Goal: Task Accomplishment & Management: Complete application form

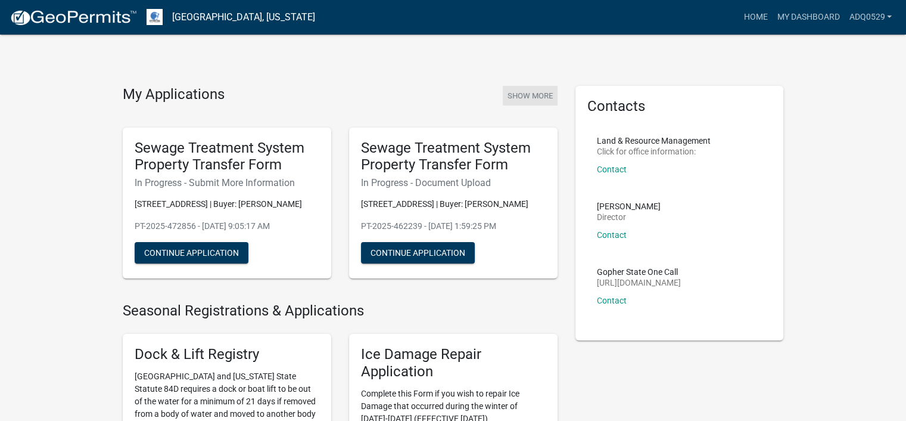
click at [542, 89] on button "Show More" at bounding box center [530, 96] width 55 height 20
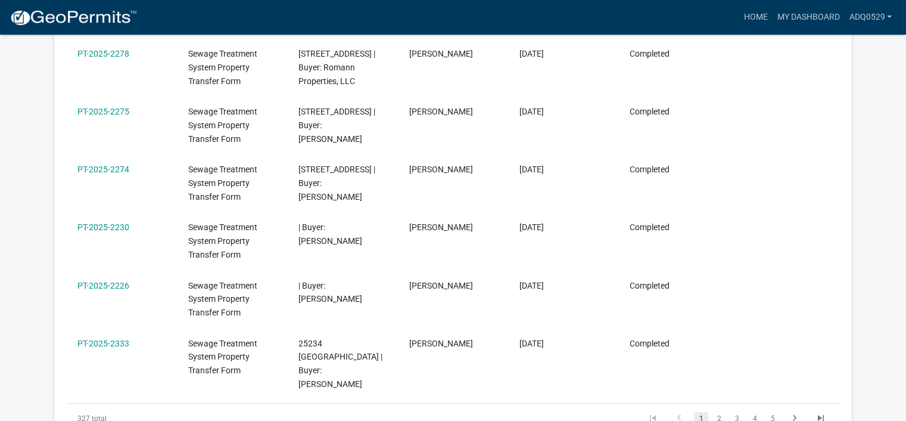
scroll to position [575, 0]
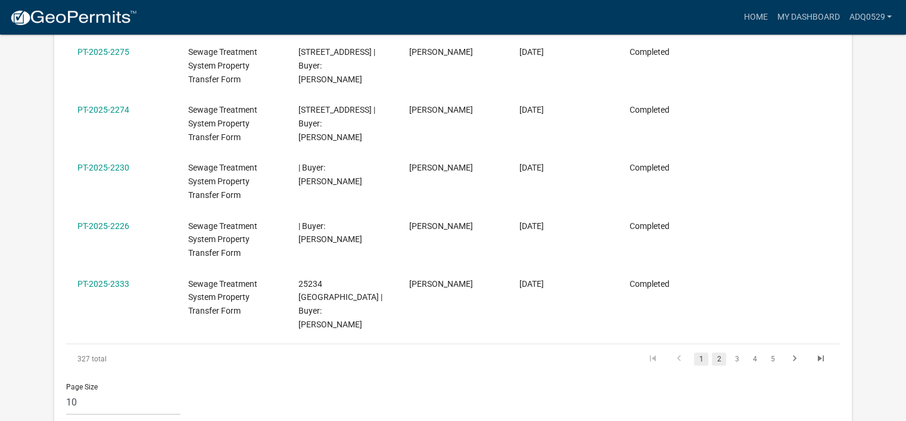
click at [723, 352] on link "2" at bounding box center [719, 358] width 14 height 13
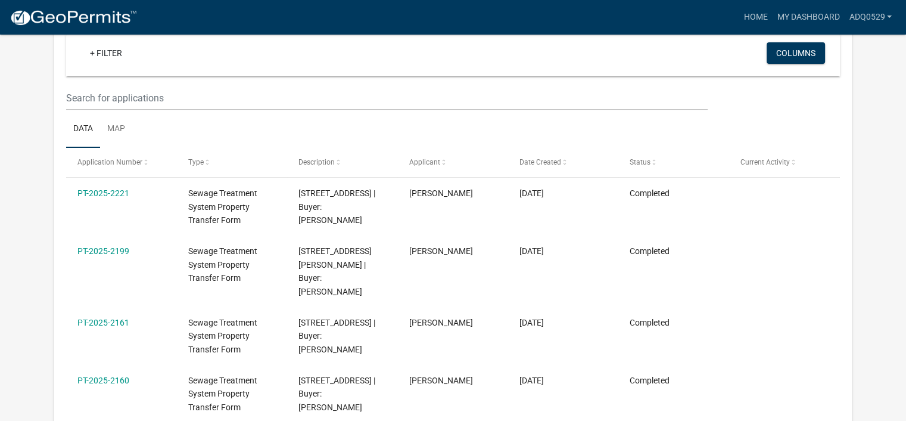
scroll to position [98, 0]
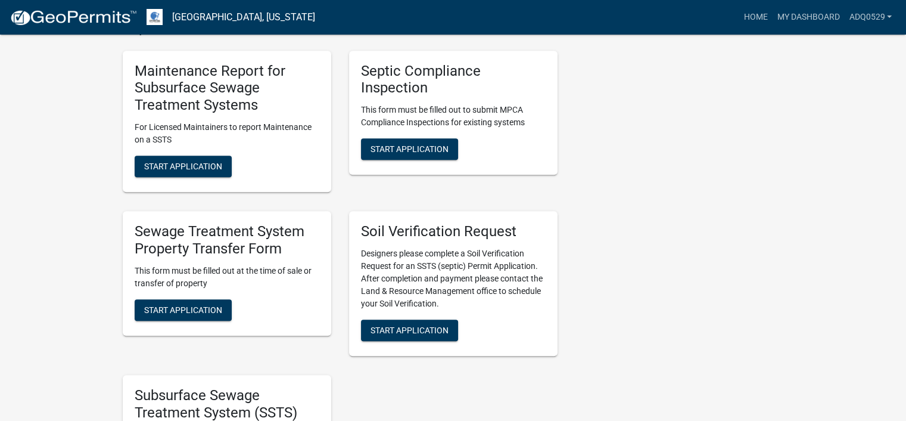
scroll to position [536, 0]
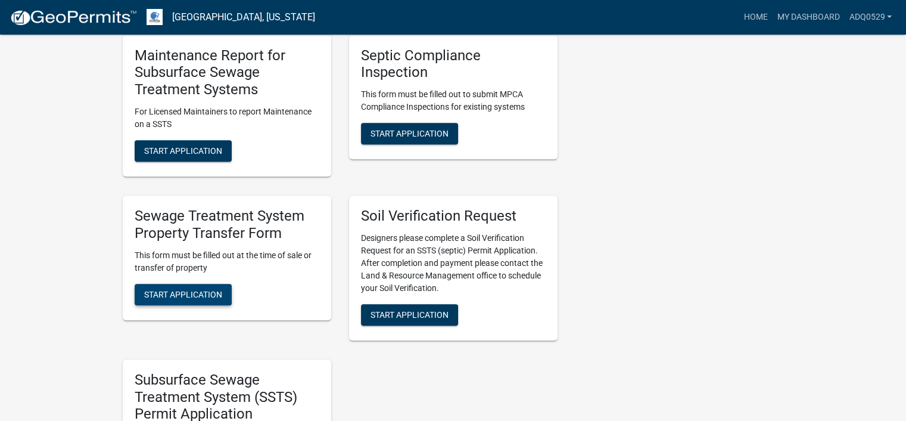
click at [217, 300] on button "Start Application" at bounding box center [183, 294] width 97 height 21
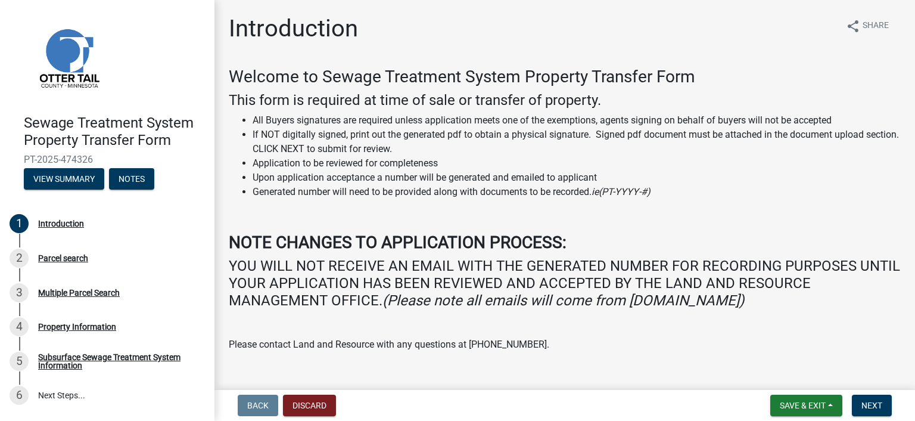
scroll to position [95, 0]
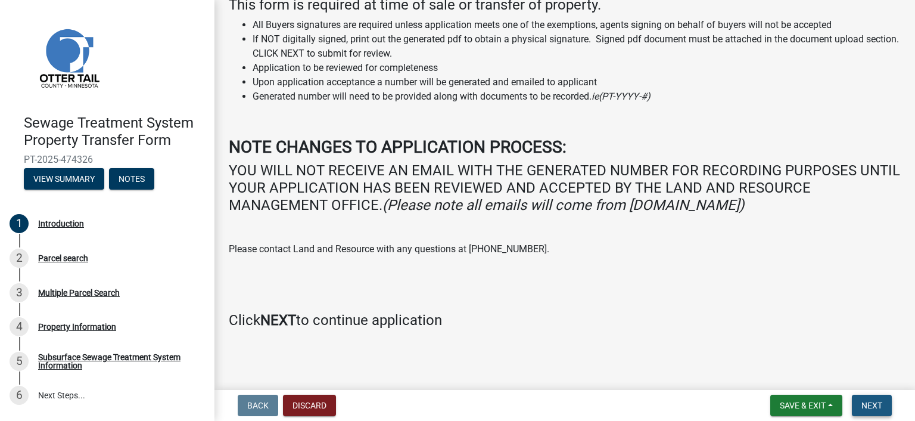
click at [869, 406] on span "Next" at bounding box center [872, 405] width 21 height 10
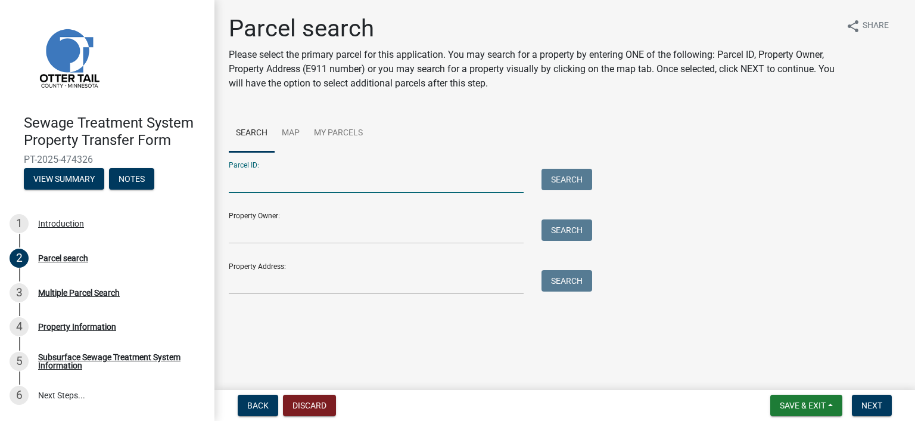
click at [307, 171] on input "Parcel ID:" at bounding box center [376, 181] width 295 height 24
type input "20000990292000"
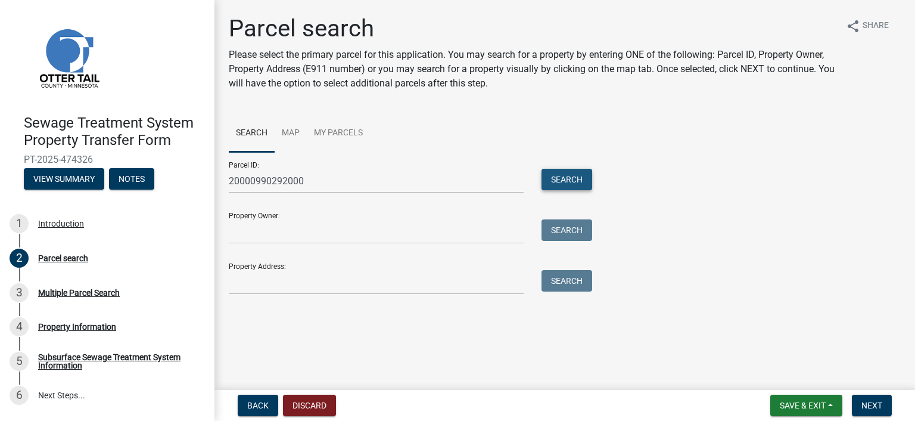
click at [574, 183] on button "Search" at bounding box center [567, 179] width 51 height 21
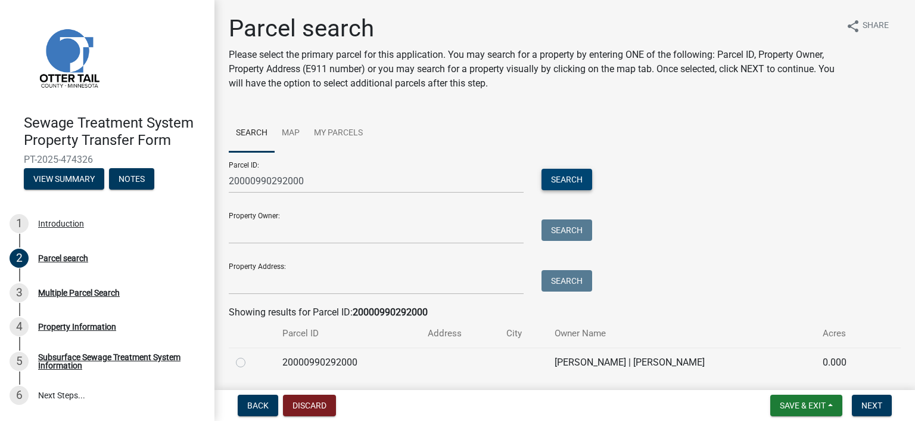
scroll to position [38, 0]
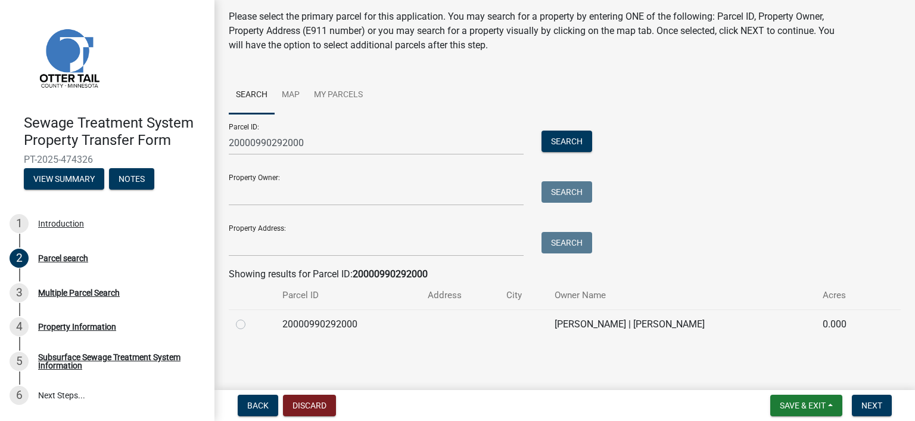
click at [250, 317] on label at bounding box center [250, 317] width 0 height 0
click at [250, 324] on input "radio" at bounding box center [254, 321] width 8 height 8
radio input "true"
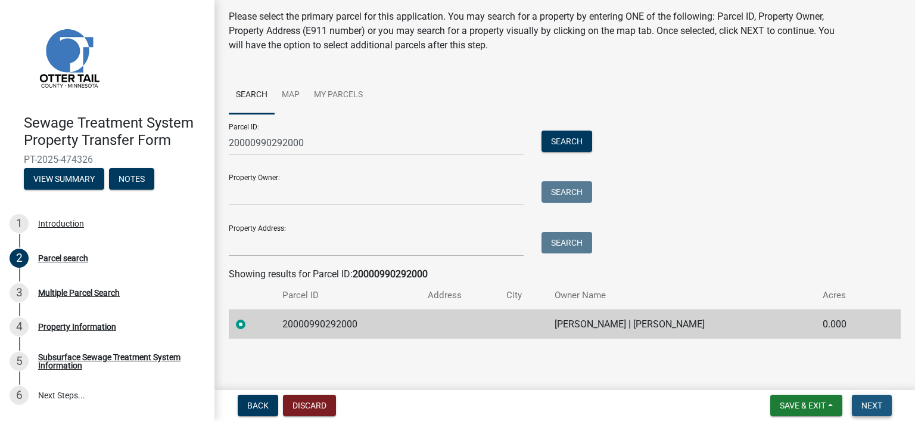
click at [865, 403] on span "Next" at bounding box center [872, 405] width 21 height 10
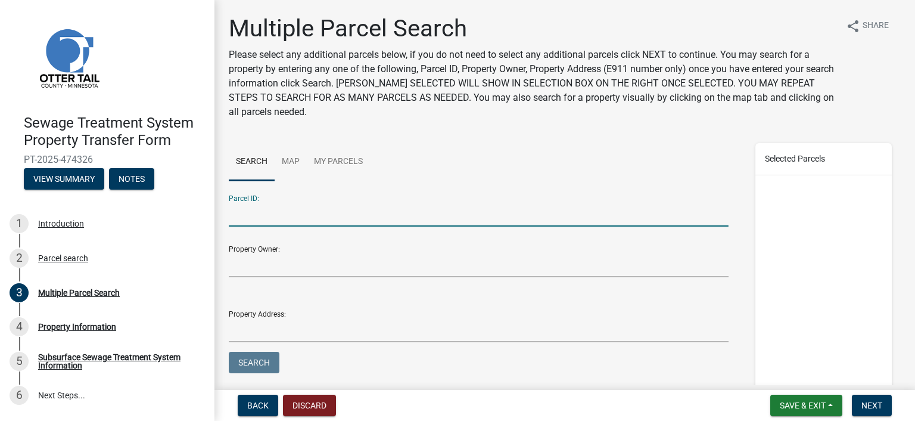
click at [468, 221] on input "Parcel ID:" at bounding box center [479, 214] width 500 height 24
type input "20000990293000"
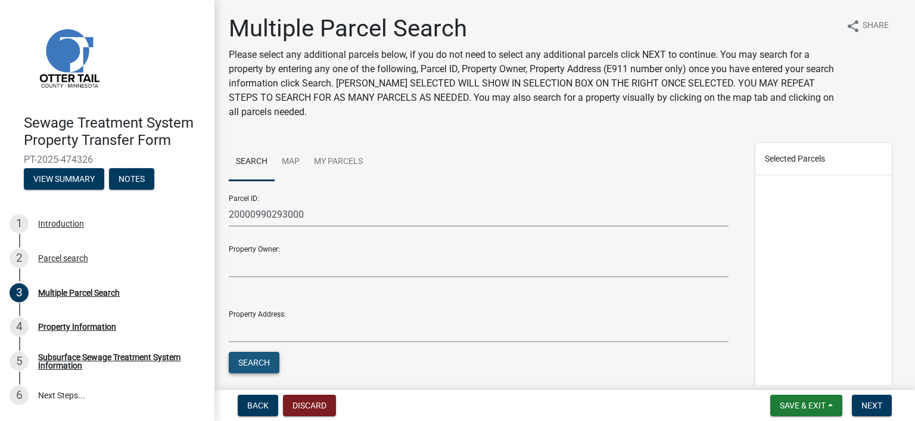
click at [279, 359] on button "Search" at bounding box center [254, 362] width 51 height 21
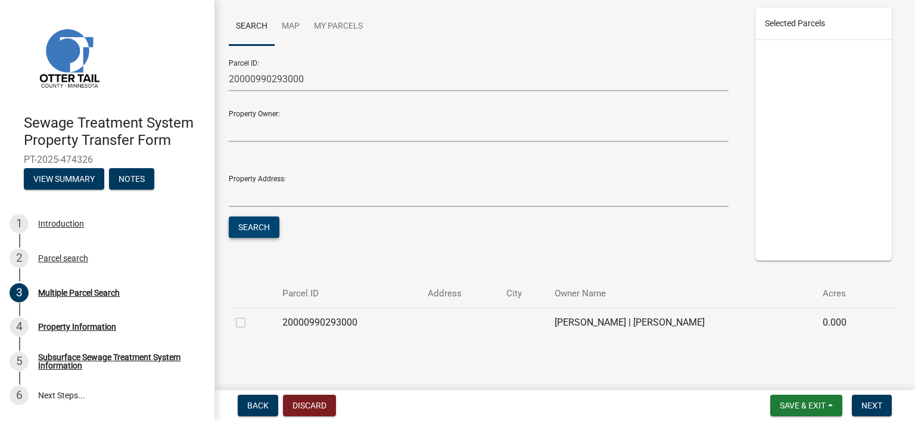
scroll to position [143, 0]
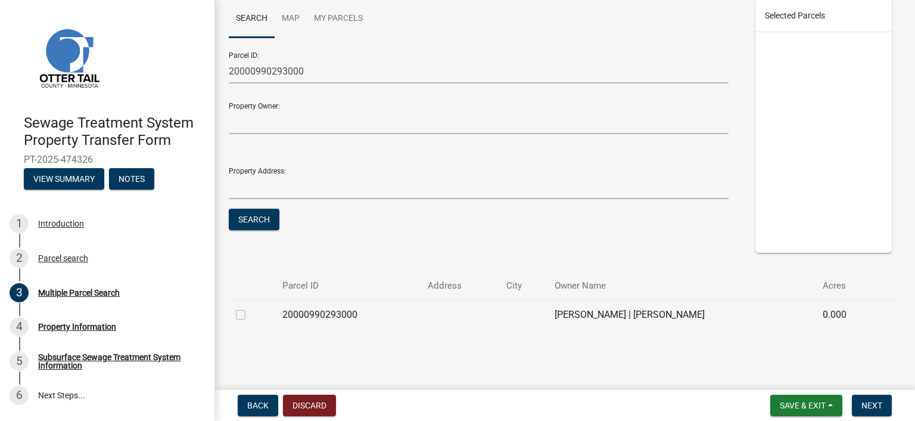
click at [250, 307] on label at bounding box center [250, 307] width 0 height 0
click at [250, 313] on input "checkbox" at bounding box center [254, 311] width 8 height 8
checkbox input "true"
click at [863, 402] on span "Next" at bounding box center [872, 405] width 21 height 10
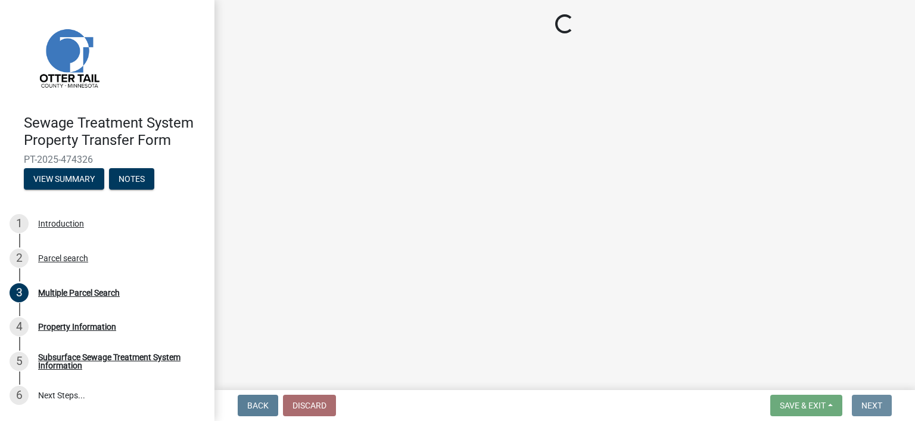
scroll to position [0, 0]
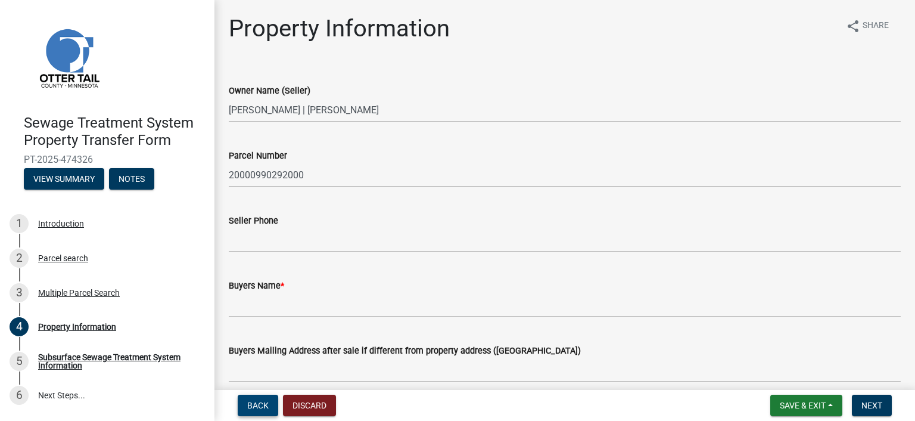
click at [263, 405] on span "Back" at bounding box center [257, 405] width 21 height 10
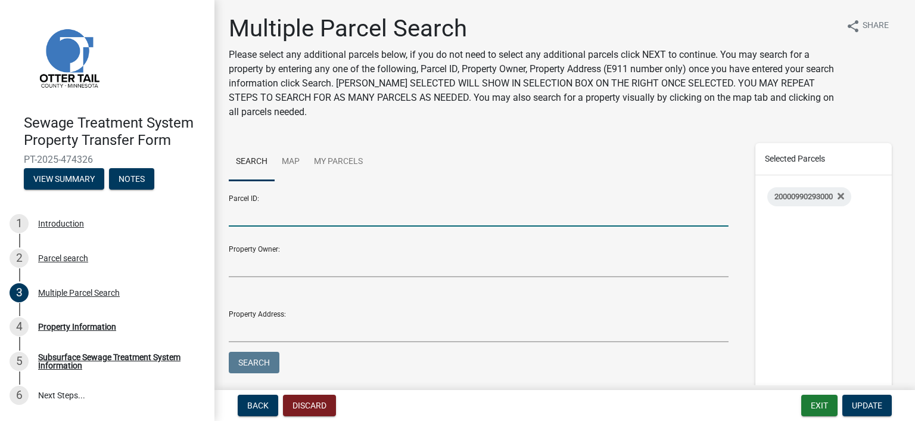
click at [402, 212] on input "Parcel ID:" at bounding box center [479, 214] width 500 height 24
type input "20000990292000"
click at [268, 362] on button "Search" at bounding box center [254, 362] width 51 height 21
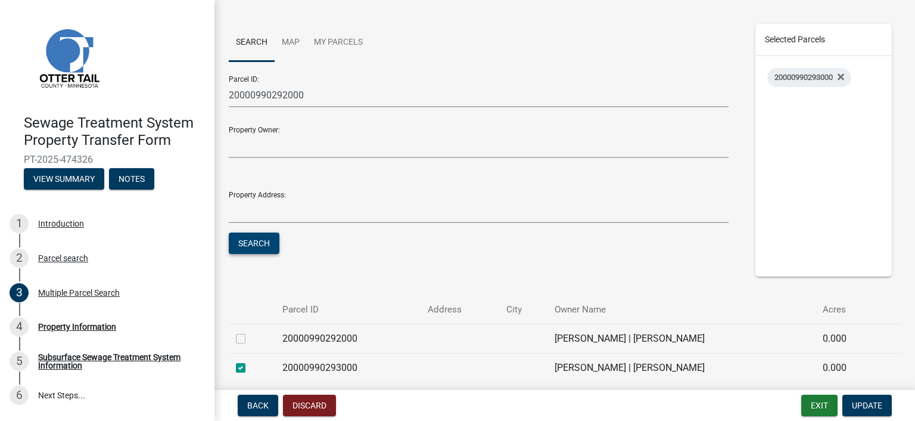
scroll to position [172, 0]
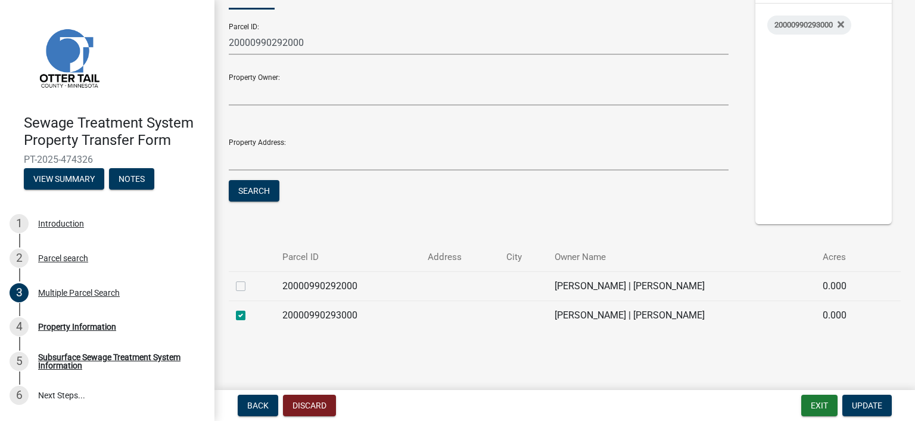
click at [250, 279] on label at bounding box center [250, 279] width 0 height 0
click at [250, 287] on input "checkbox" at bounding box center [254, 283] width 8 height 8
checkbox input "true"
click at [863, 402] on span "Update" at bounding box center [867, 405] width 30 height 10
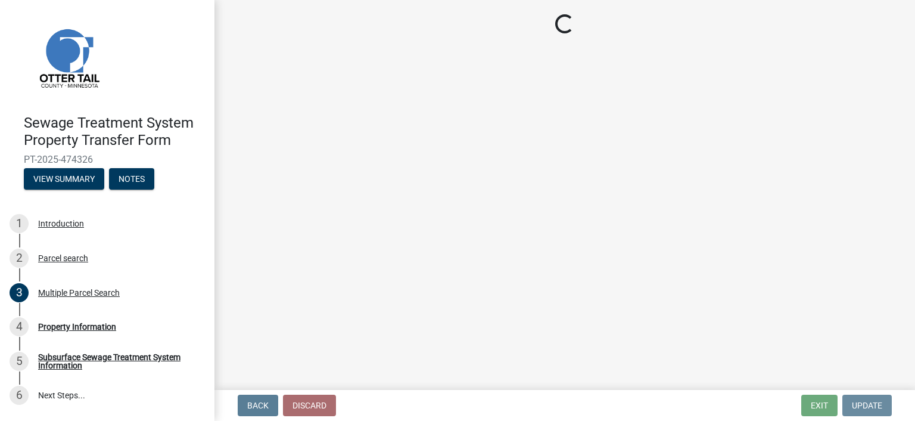
scroll to position [0, 0]
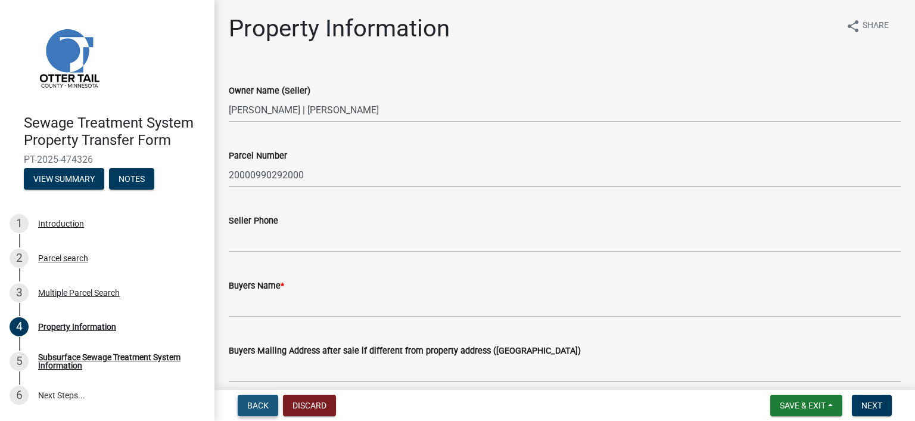
click at [243, 403] on button "Back" at bounding box center [258, 404] width 41 height 21
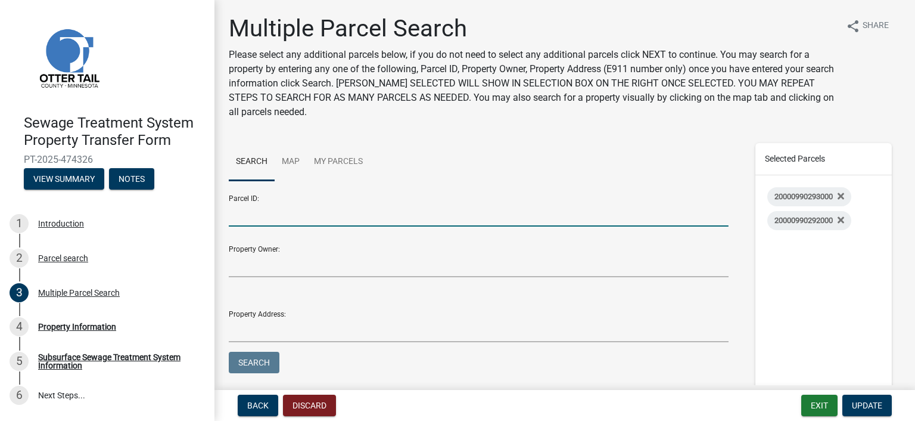
click at [327, 212] on input "Parcel ID:" at bounding box center [479, 214] width 500 height 24
click at [417, 213] on input "Parcel ID:" at bounding box center [479, 214] width 500 height 24
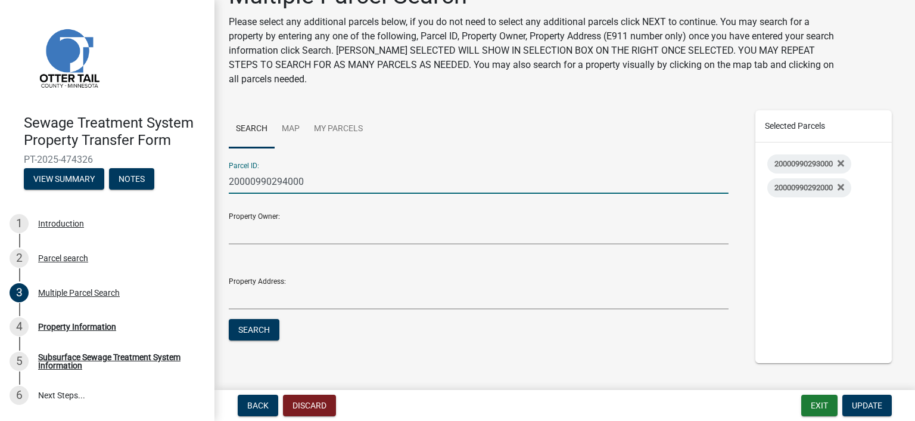
scroll to position [119, 0]
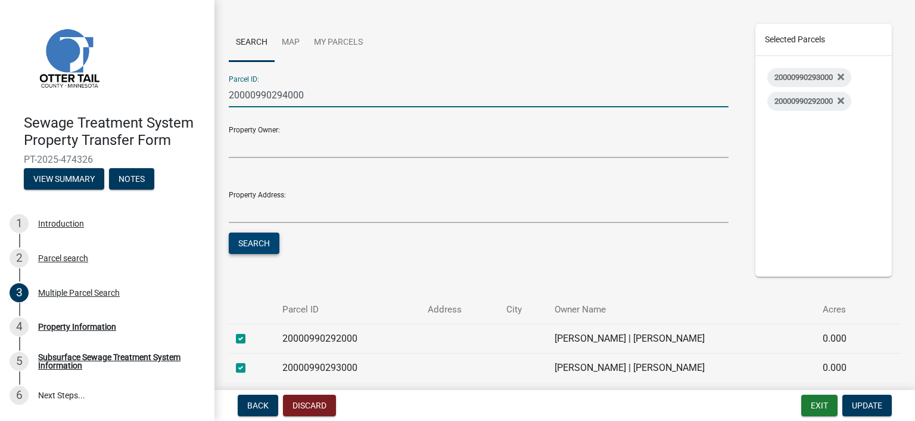
type input "20000990294000"
click at [256, 238] on button "Search" at bounding box center [254, 242] width 51 height 21
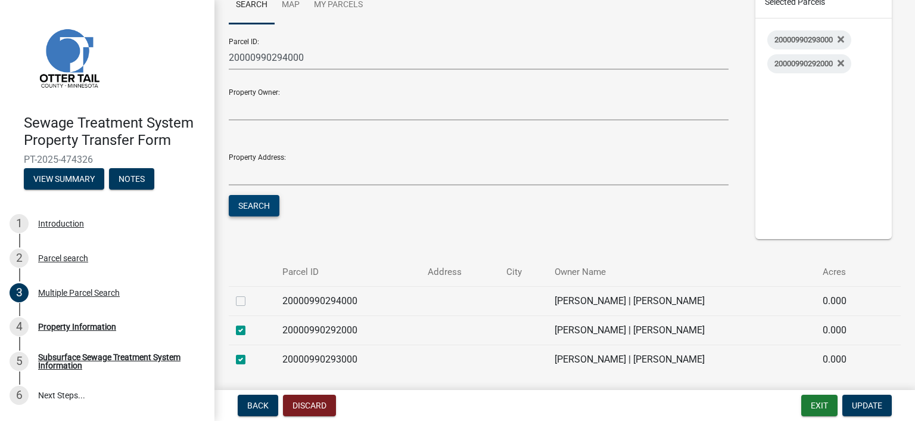
scroll to position [201, 0]
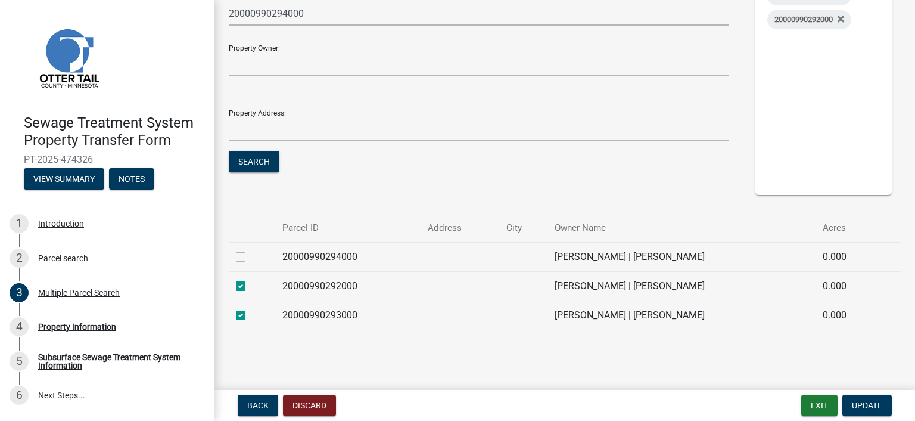
click at [250, 250] on label at bounding box center [250, 250] width 0 height 0
click at [250, 257] on input "checkbox" at bounding box center [254, 254] width 8 height 8
checkbox input "true"
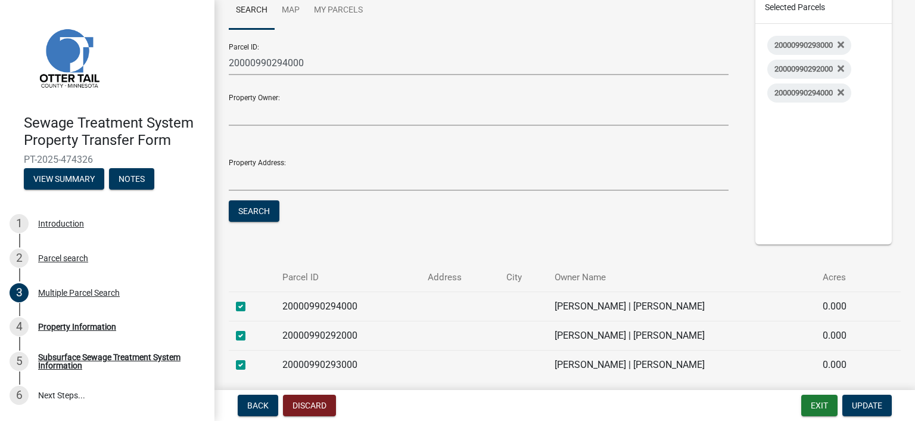
scroll to position [82, 0]
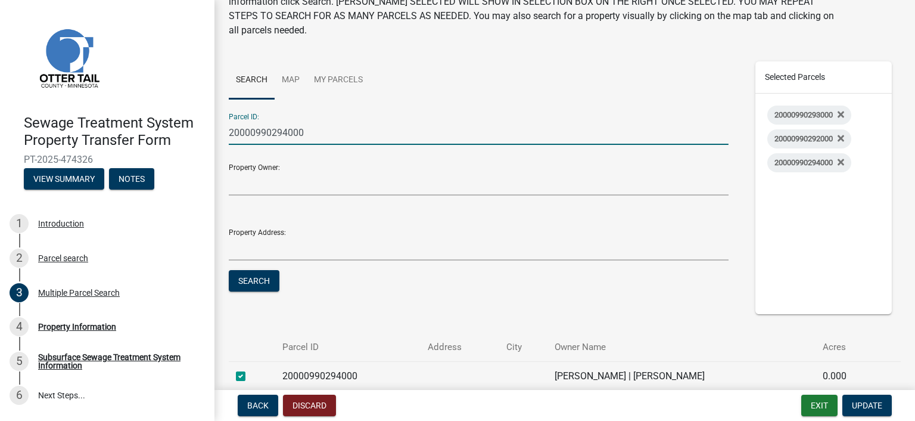
drag, startPoint x: 307, startPoint y: 136, endPoint x: 135, endPoint y: 130, distance: 172.3
click at [134, 130] on div "Sewage Treatment System Property Transfer Form PT-2025-474326 View Summary Note…" at bounding box center [457, 210] width 915 height 421
click at [347, 141] on input "Parcel ID:" at bounding box center [479, 132] width 500 height 24
type input "20000990295000"
click at [253, 276] on button "Search" at bounding box center [254, 280] width 51 height 21
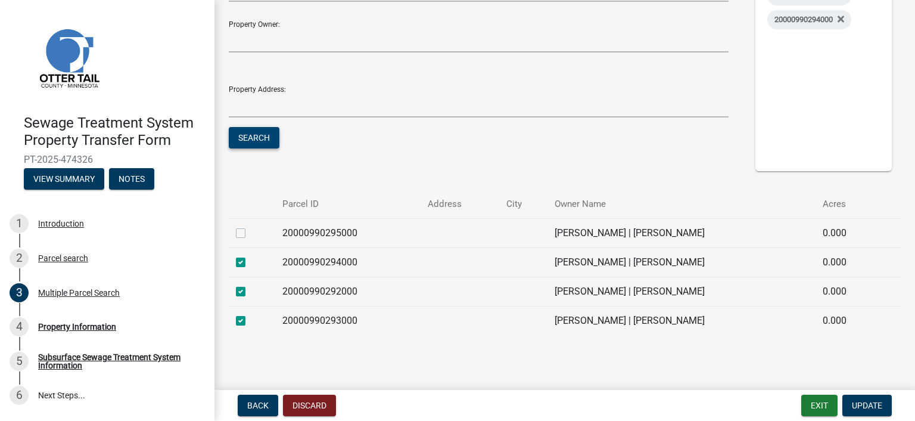
scroll to position [230, 0]
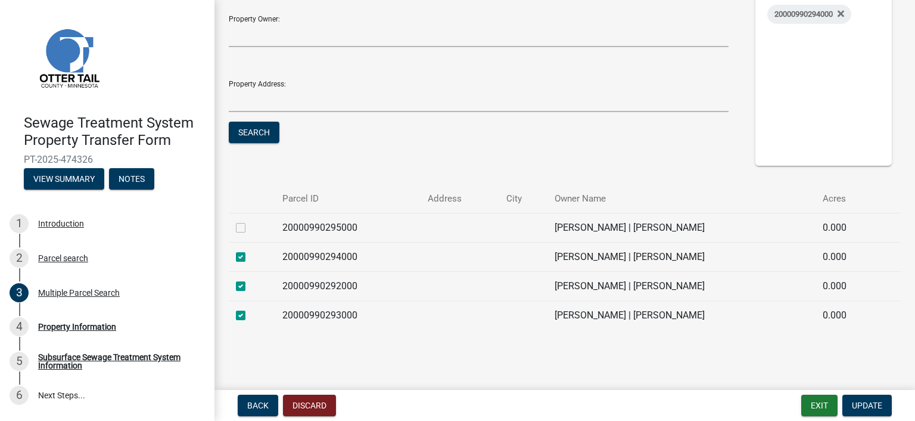
click at [250, 220] on label at bounding box center [250, 220] width 0 height 0
click at [250, 228] on input "checkbox" at bounding box center [254, 224] width 8 height 8
checkbox input "true"
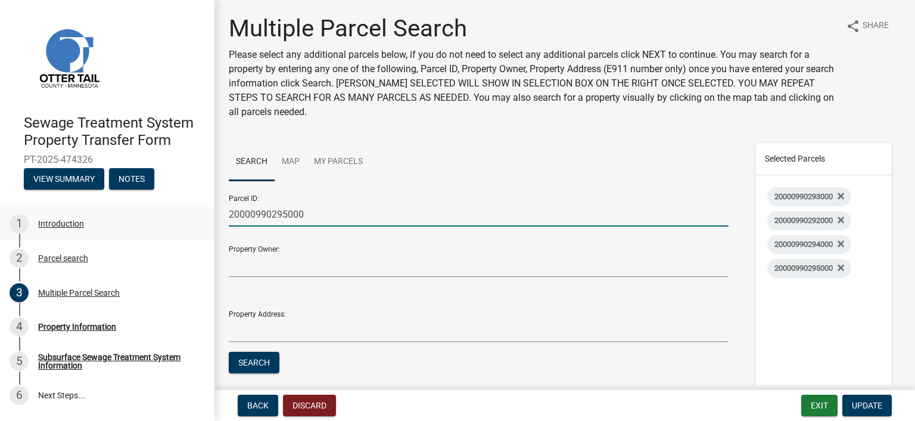
drag, startPoint x: 306, startPoint y: 213, endPoint x: 186, endPoint y: 214, distance: 120.4
click at [193, 214] on div "Sewage Treatment System Property Transfer Form PT-2025-474326 View Summary Note…" at bounding box center [457, 210] width 915 height 421
type input "20000990296000"
click at [251, 358] on button "Search" at bounding box center [254, 362] width 51 height 21
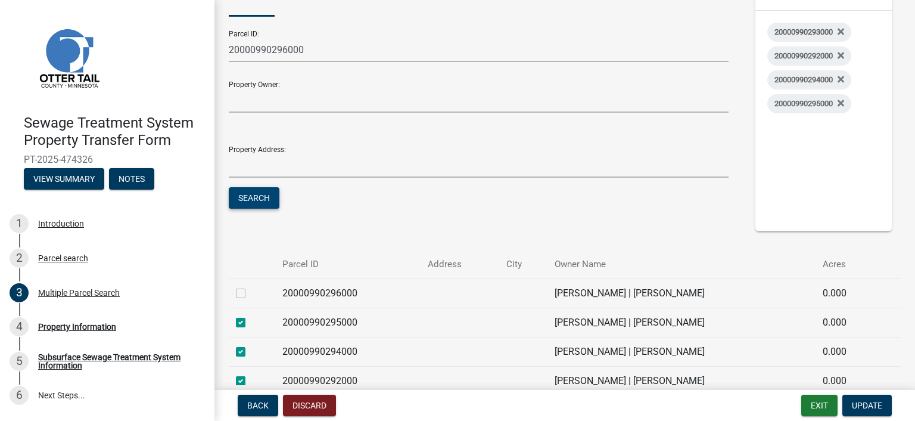
scroll to position [179, 0]
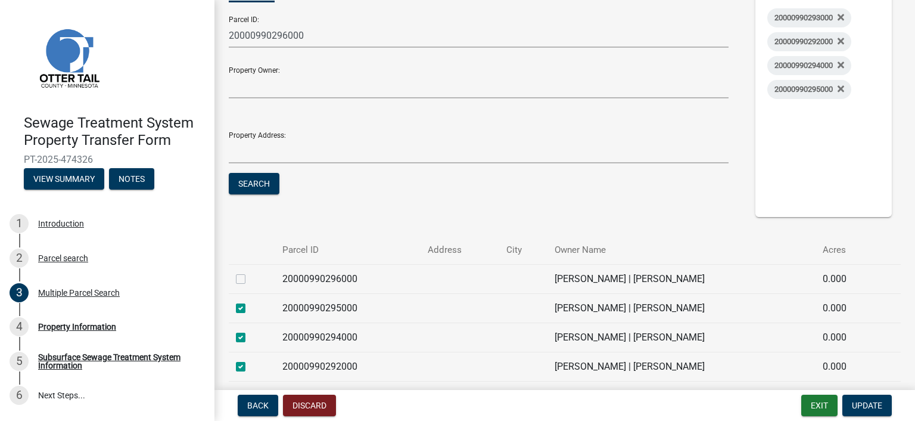
click at [250, 272] on label at bounding box center [250, 272] width 0 height 0
click at [250, 278] on input "checkbox" at bounding box center [254, 276] width 8 height 8
checkbox input "true"
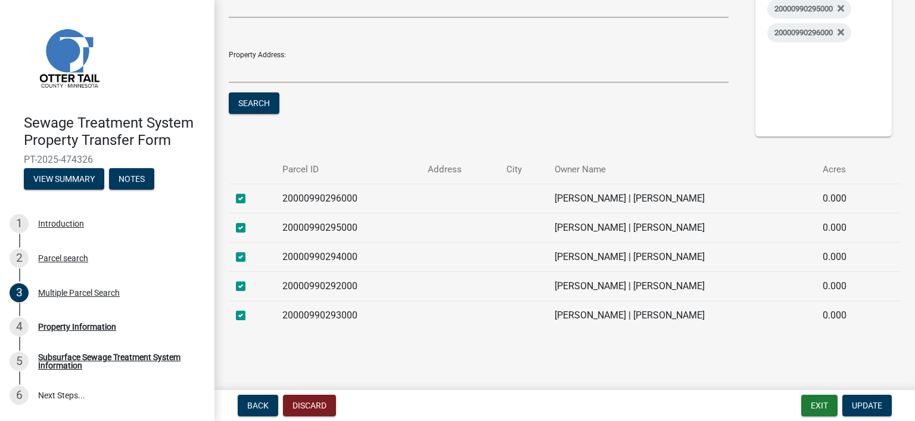
scroll to position [80, 0]
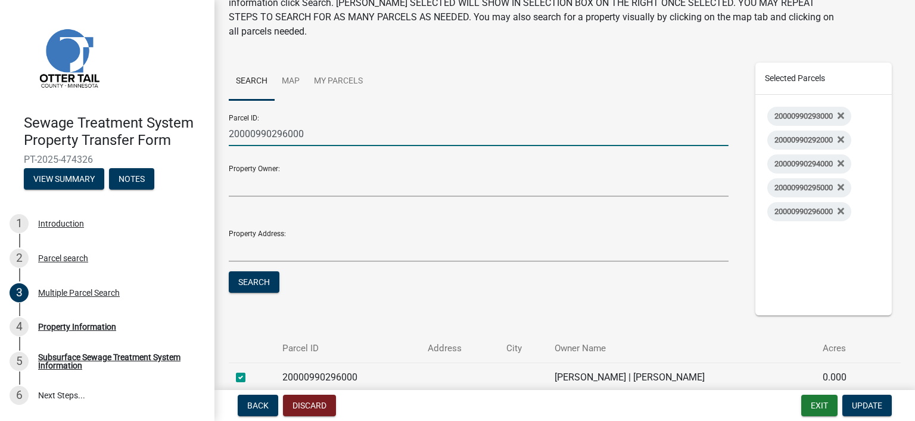
drag, startPoint x: 332, startPoint y: 138, endPoint x: 212, endPoint y: 133, distance: 119.9
click at [209, 133] on div "Sewage Treatment System Property Transfer Form PT-2025-474326 View Summary Note…" at bounding box center [457, 210] width 915 height 421
type input "20000990297000"
click at [265, 284] on button "Search" at bounding box center [254, 281] width 51 height 21
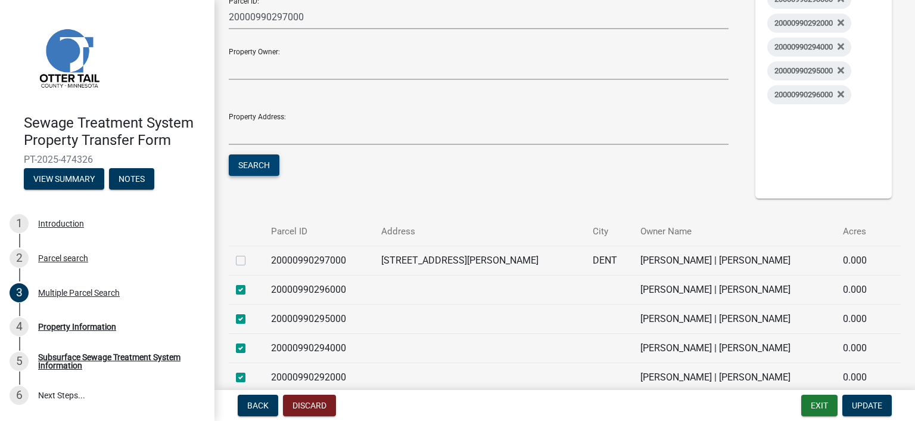
scroll to position [200, 0]
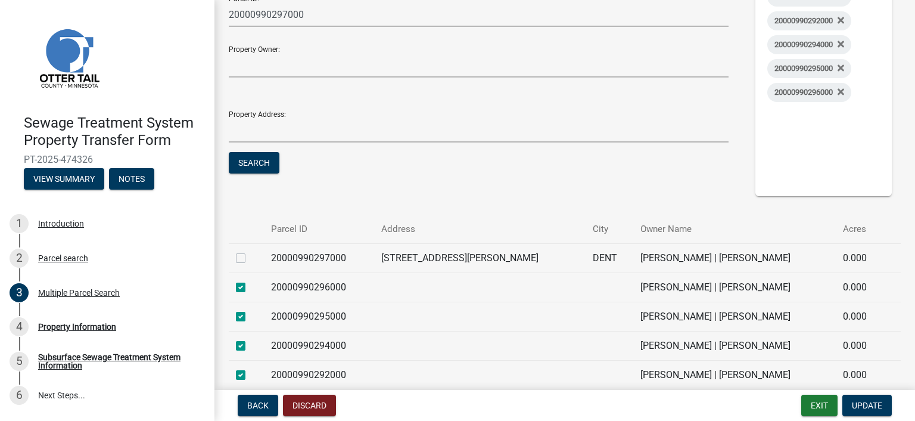
click at [250, 251] on label at bounding box center [250, 251] width 0 height 0
click at [250, 259] on input "checkbox" at bounding box center [254, 255] width 8 height 8
checkbox input "true"
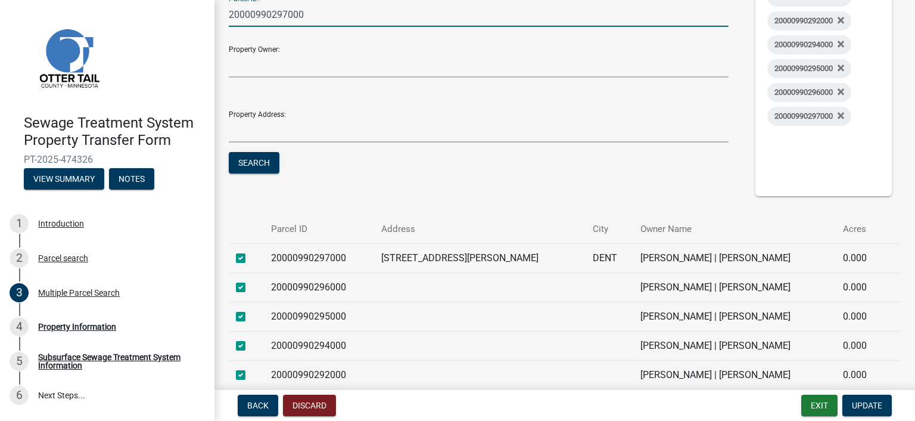
click at [316, 15] on input "20000990297000" at bounding box center [479, 14] width 500 height 24
type input "20000990298000"
click at [243, 161] on button "Search" at bounding box center [254, 162] width 51 height 21
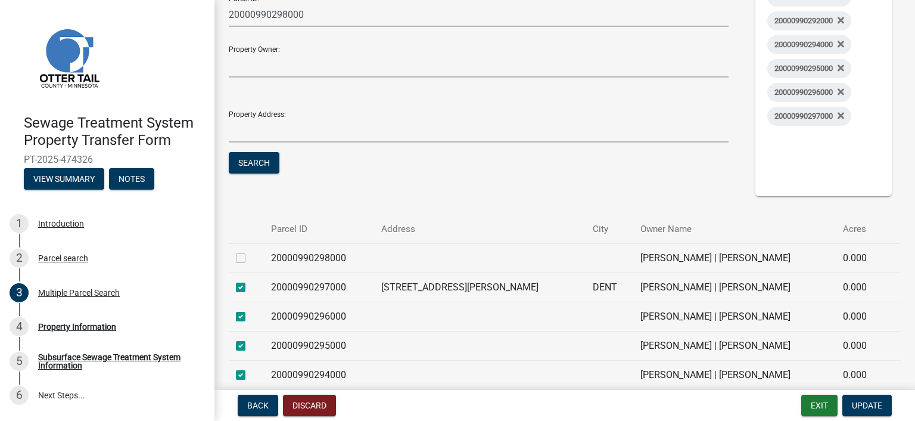
click at [250, 251] on label at bounding box center [250, 251] width 0 height 0
click at [250, 257] on input "checkbox" at bounding box center [254, 255] width 8 height 8
checkbox input "true"
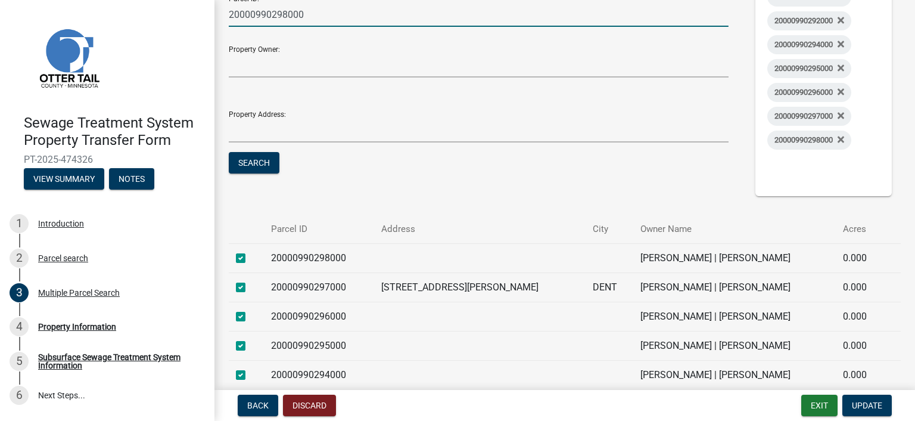
drag, startPoint x: 306, startPoint y: 14, endPoint x: 276, endPoint y: 14, distance: 29.2
click at [282, 14] on input "20000990298000" at bounding box center [479, 14] width 500 height 24
type input "2"
type input "20000180099015"
click at [254, 164] on button "Search" at bounding box center [254, 162] width 51 height 21
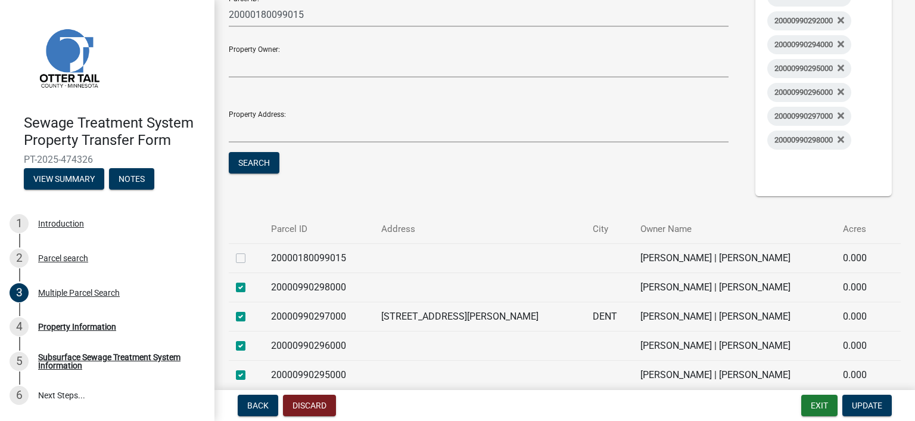
click at [250, 251] on label at bounding box center [250, 251] width 0 height 0
click at [250, 258] on input "checkbox" at bounding box center [254, 255] width 8 height 8
checkbox input "true"
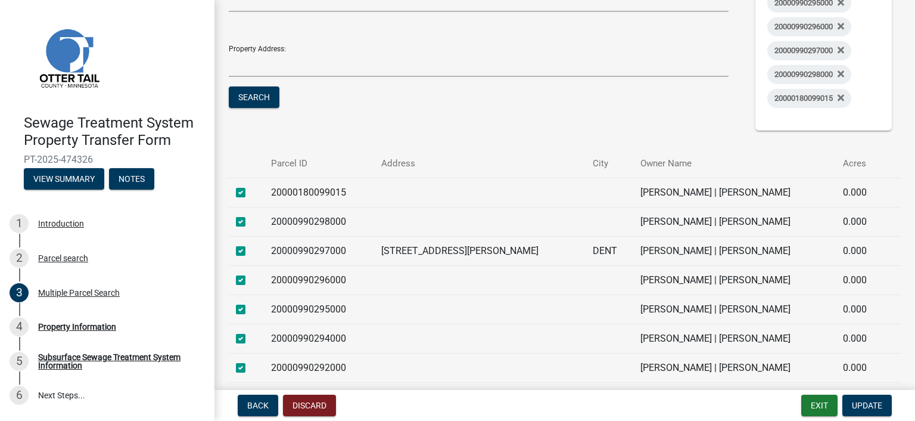
scroll to position [346, 0]
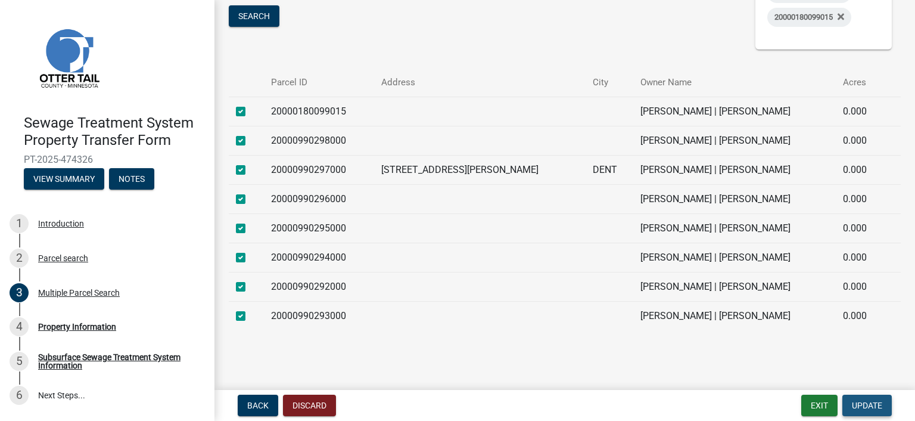
click at [873, 405] on span "Update" at bounding box center [867, 405] width 30 height 10
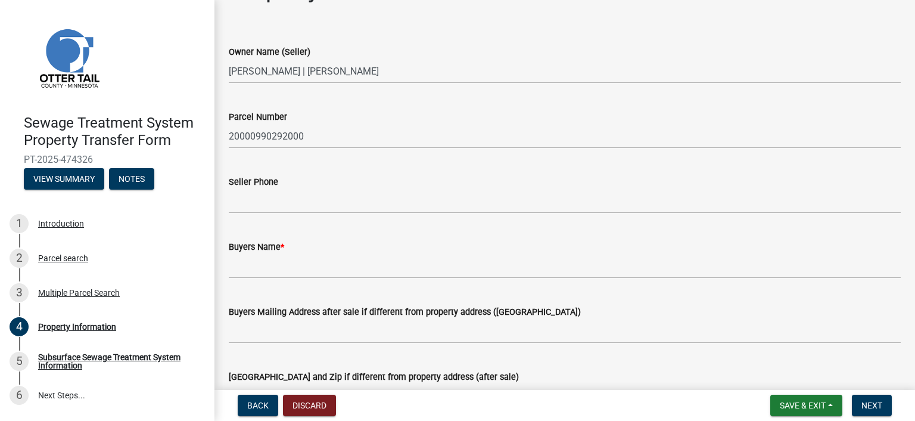
scroll to position [60, 0]
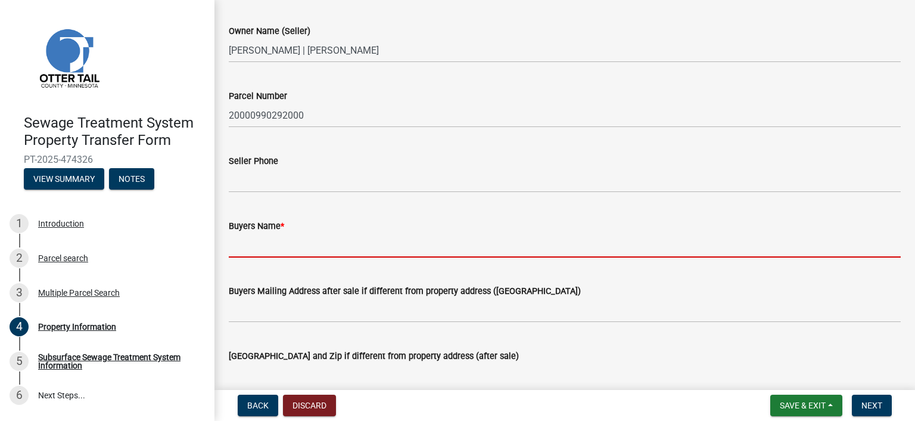
click at [329, 249] on input "Buyers Name *" at bounding box center [565, 245] width 672 height 24
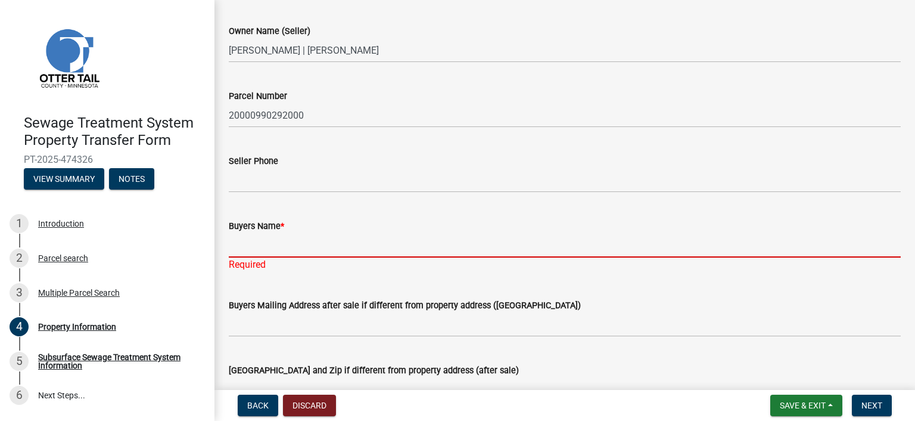
click at [281, 239] on input "Buyers Name *" at bounding box center [565, 245] width 672 height 24
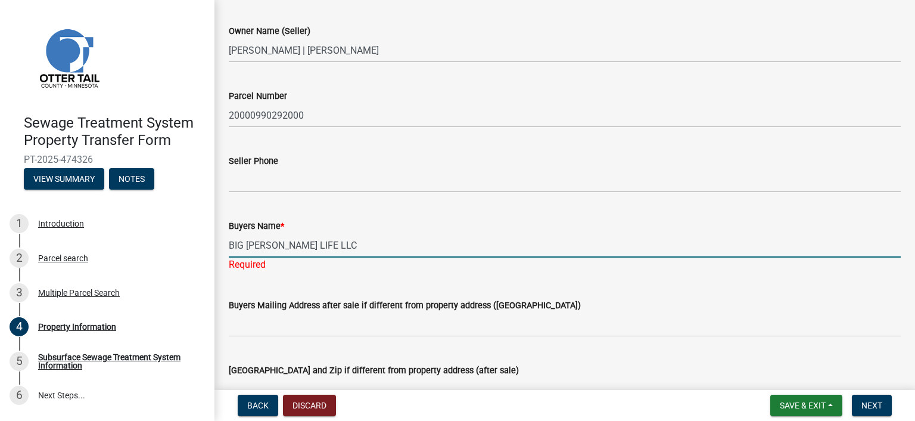
type input "BIG [PERSON_NAME] LIFE LLC"
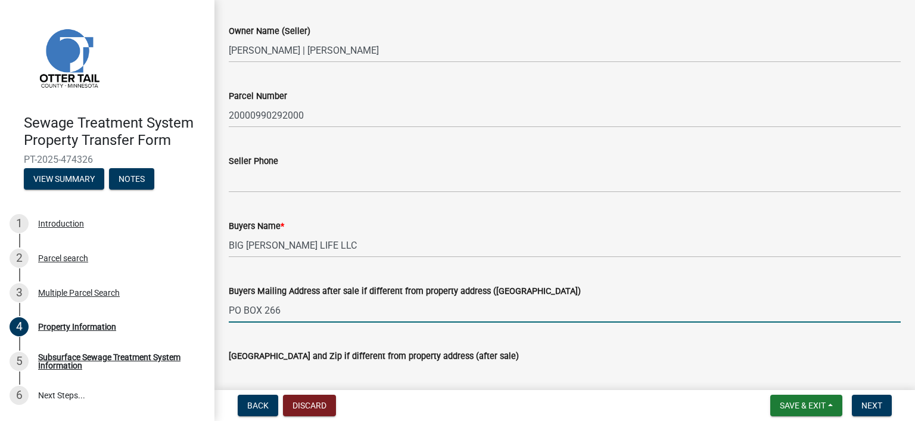
type input "PO BOX 266"
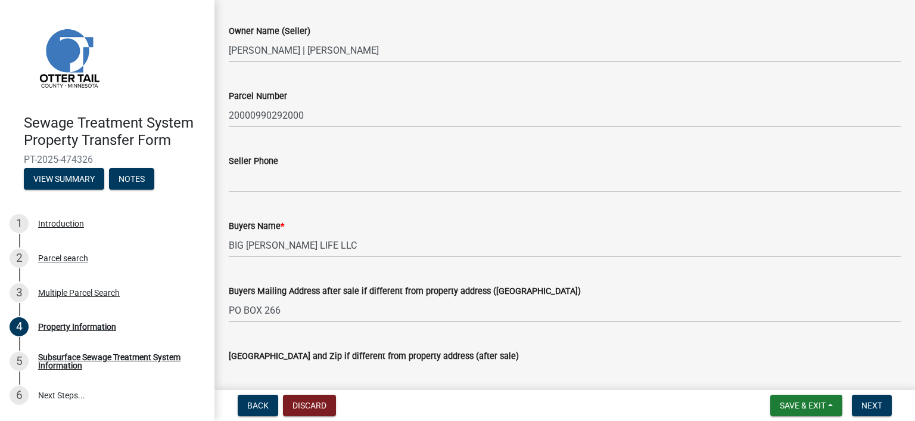
scroll to position [62, 0]
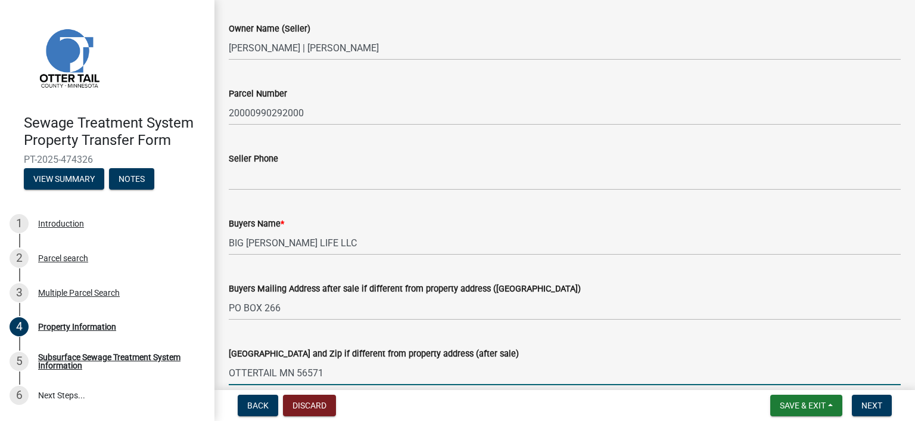
type input "OTTERTAIL MN 56571"
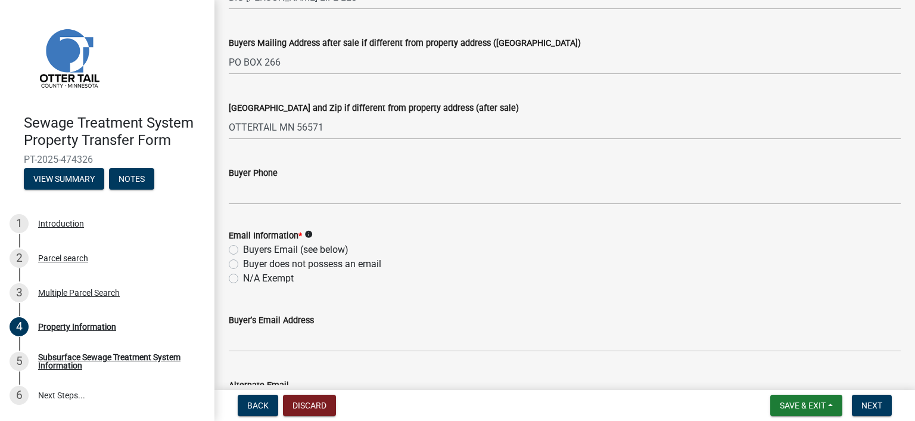
click at [243, 250] on label "Buyers Email (see below)" at bounding box center [295, 250] width 105 height 14
click at [243, 250] on input "Buyers Email (see below)" at bounding box center [247, 247] width 8 height 8
radio input "true"
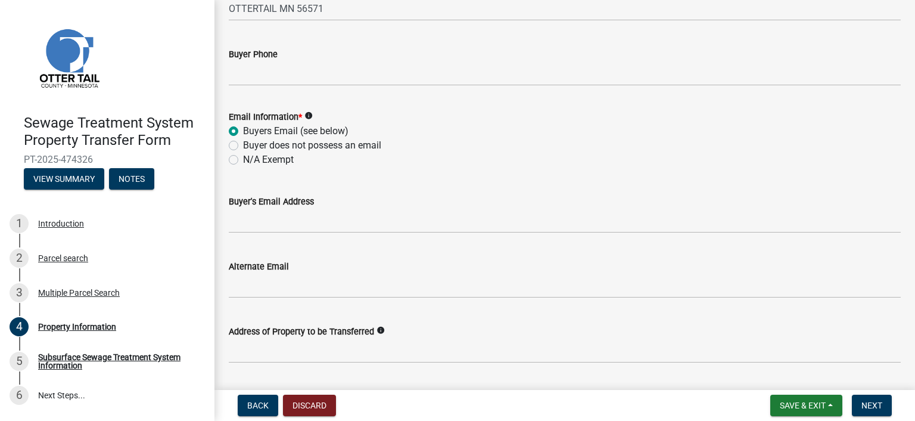
scroll to position [427, 0]
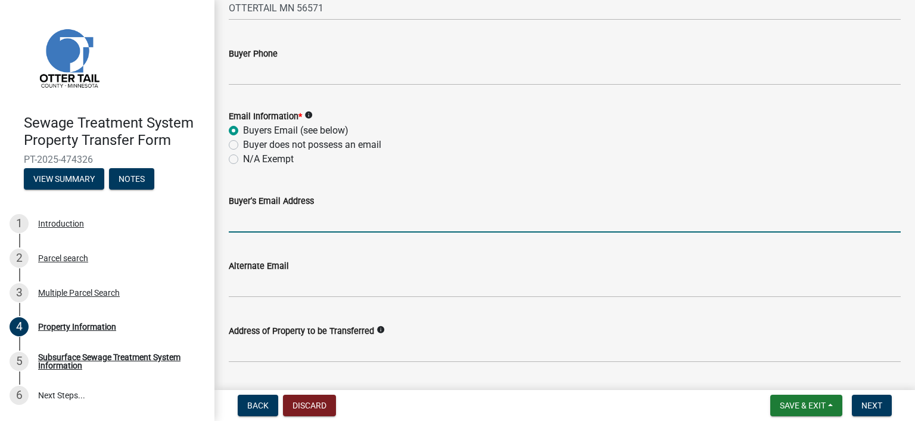
click at [241, 219] on input "Buyer's Email Address" at bounding box center [565, 220] width 672 height 24
paste input "[EMAIL_ADDRESS][DOMAIN_NAME]"
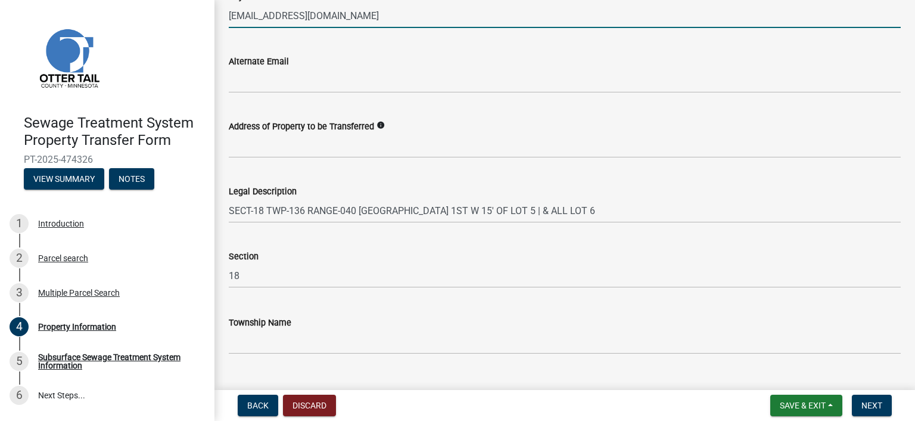
scroll to position [656, 0]
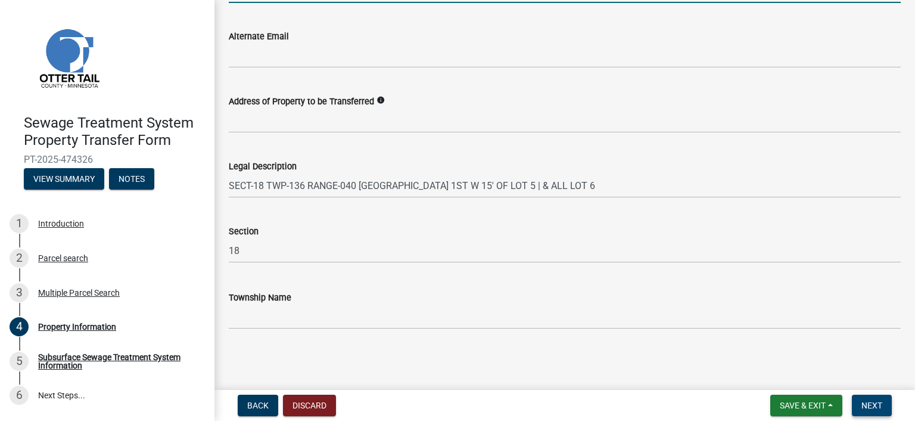
type input "[EMAIL_ADDRESS][DOMAIN_NAME]"
click at [872, 400] on span "Next" at bounding box center [872, 405] width 21 height 10
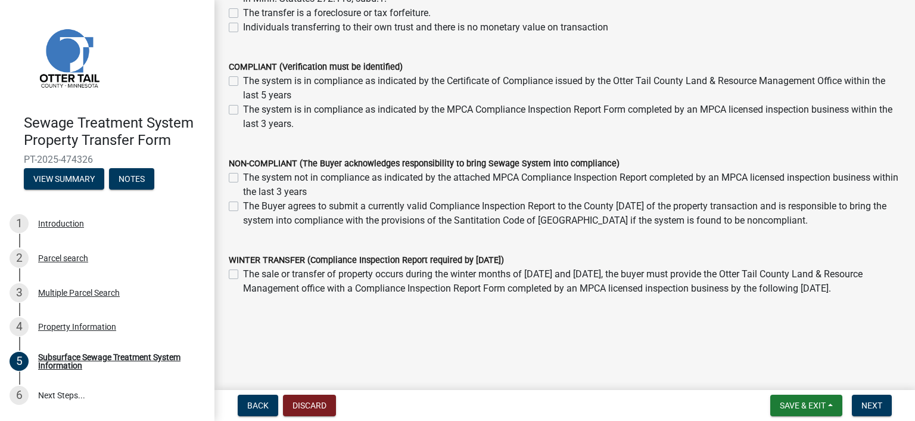
scroll to position [265, 0]
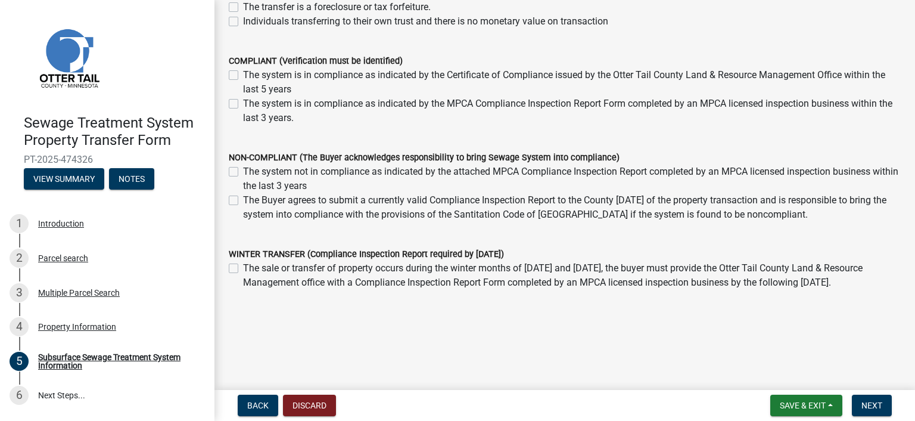
click at [243, 200] on label "The Buyer agrees to submit a currently valid Compliance Inspection Report to th…" at bounding box center [572, 207] width 658 height 29
click at [243, 200] on input "The Buyer agrees to submit a currently valid Compliance Inspection Report to th…" at bounding box center [247, 197] width 8 height 8
checkbox input "true"
checkbox input "false"
checkbox input "true"
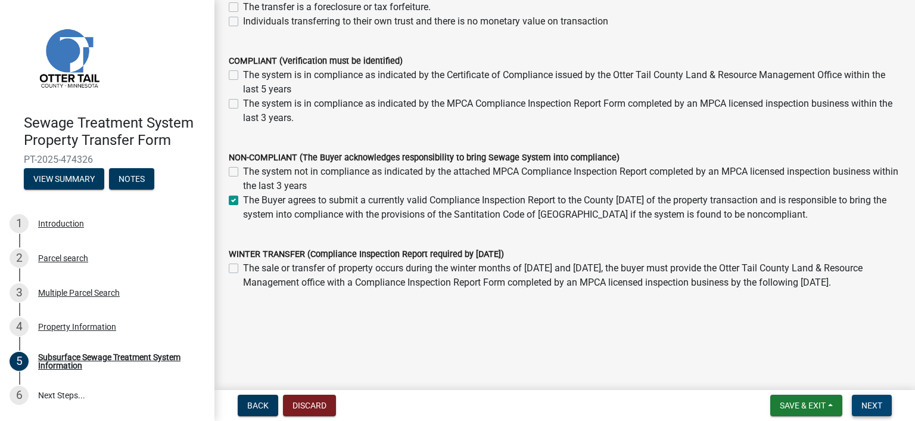
click at [865, 400] on span "Next" at bounding box center [872, 405] width 21 height 10
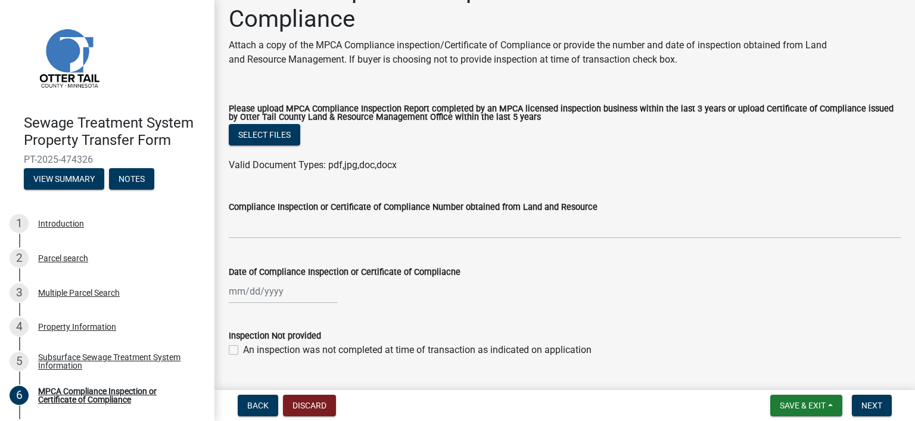
scroll to position [60, 0]
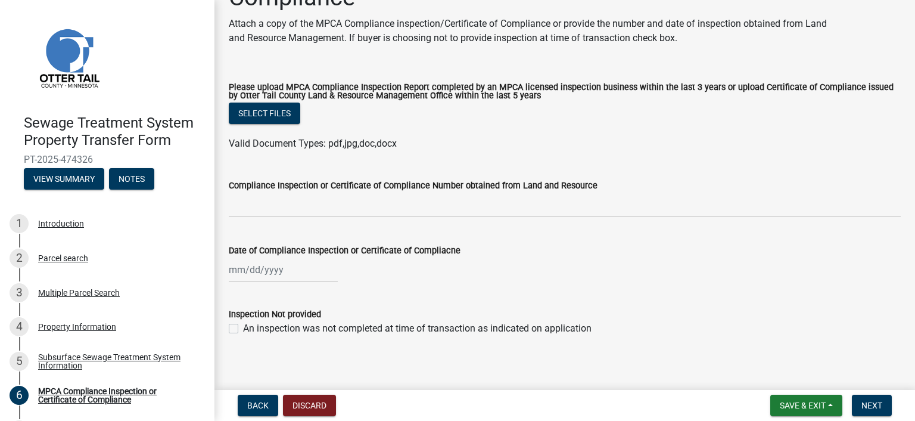
select select "9"
select select "2025"
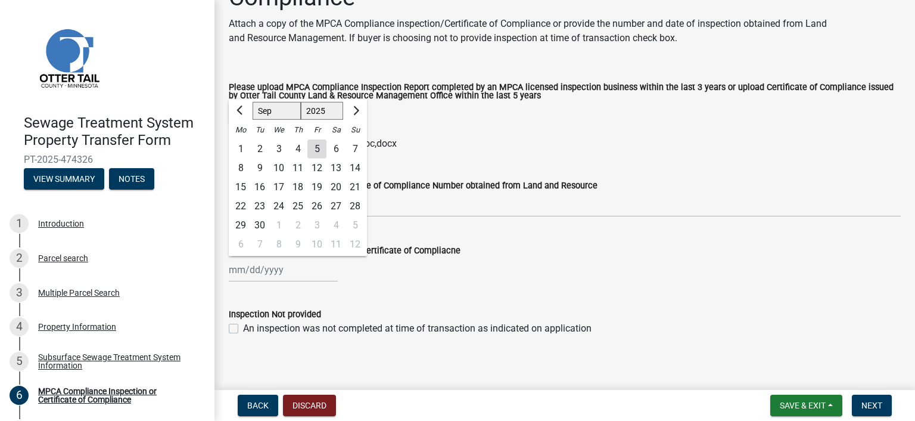
click at [244, 269] on div "[PERSON_NAME] Feb Mar Apr [PERSON_NAME][DATE] Oct Nov [DATE] 1526 1527 1528 152…" at bounding box center [283, 269] width 109 height 24
click at [242, 112] on span "Previous month" at bounding box center [241, 110] width 9 height 9
select select "8"
click at [238, 222] on div "25" at bounding box center [240, 225] width 19 height 19
type input "[DATE]"
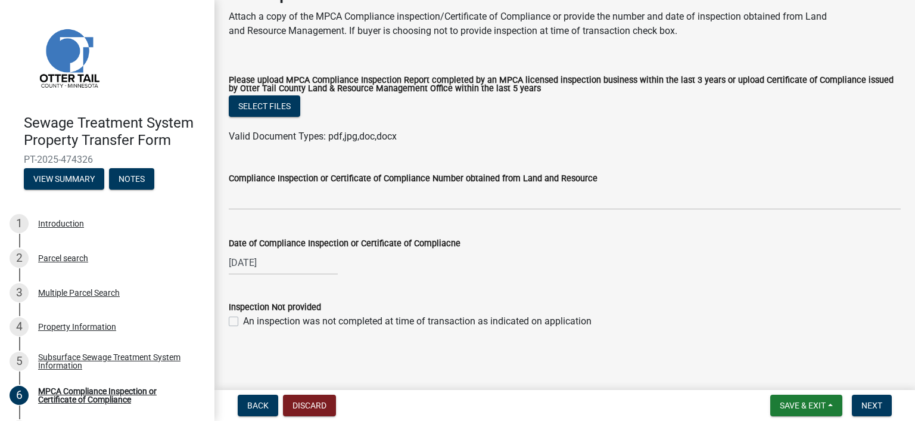
scroll to position [68, 0]
click at [874, 401] on span "Next" at bounding box center [872, 405] width 21 height 10
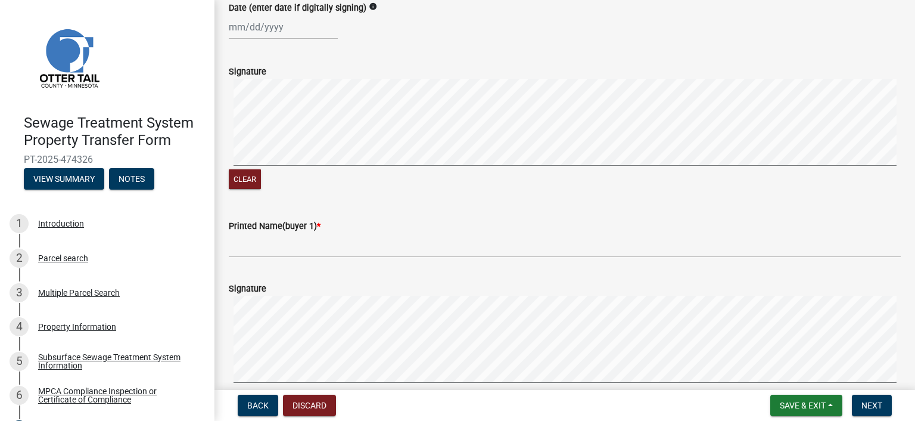
scroll to position [179, 0]
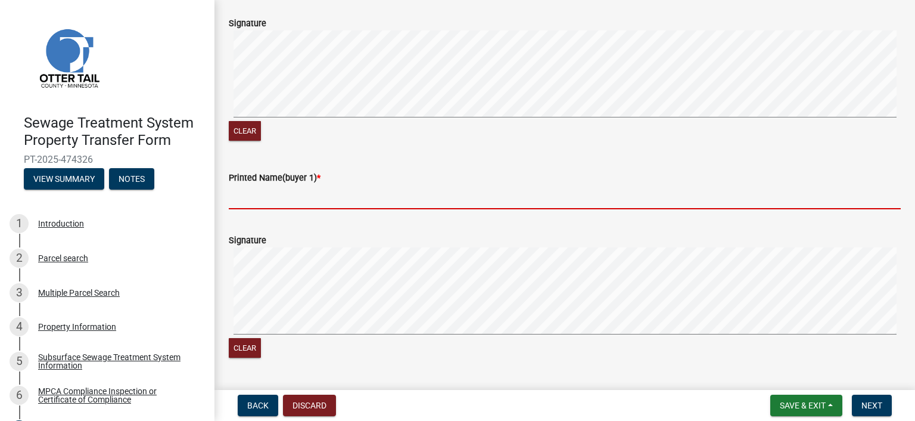
click at [247, 209] on input "Printed Name(buyer 1) *" at bounding box center [565, 197] width 672 height 24
type input "j"
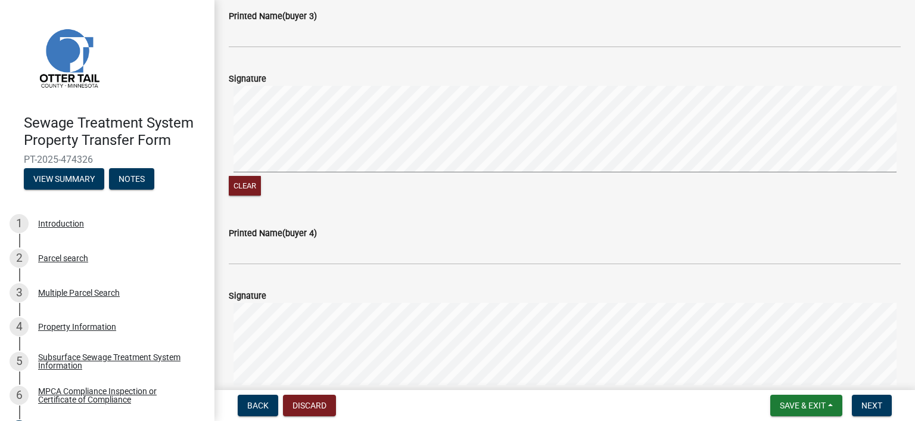
scroll to position [1013, 0]
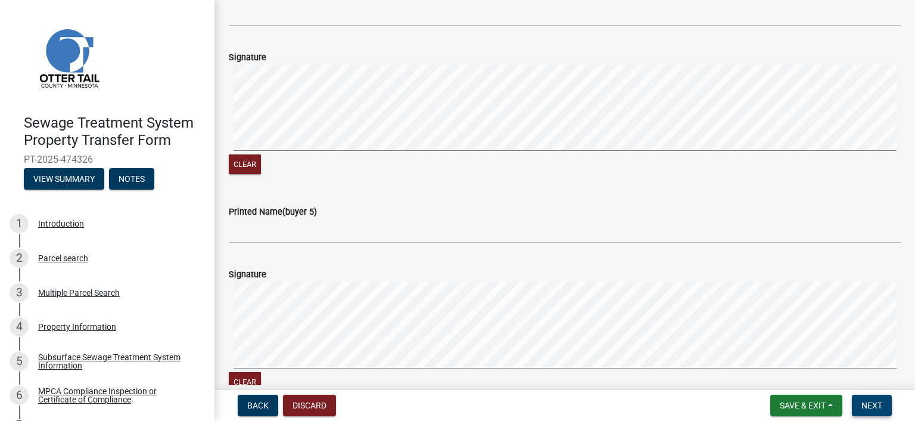
type input "[PERSON_NAME]"
click at [877, 402] on span "Next" at bounding box center [872, 405] width 21 height 10
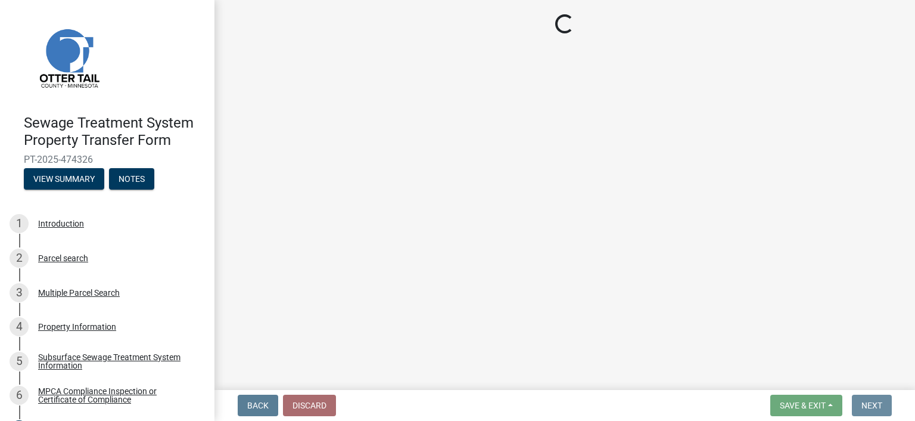
scroll to position [0, 0]
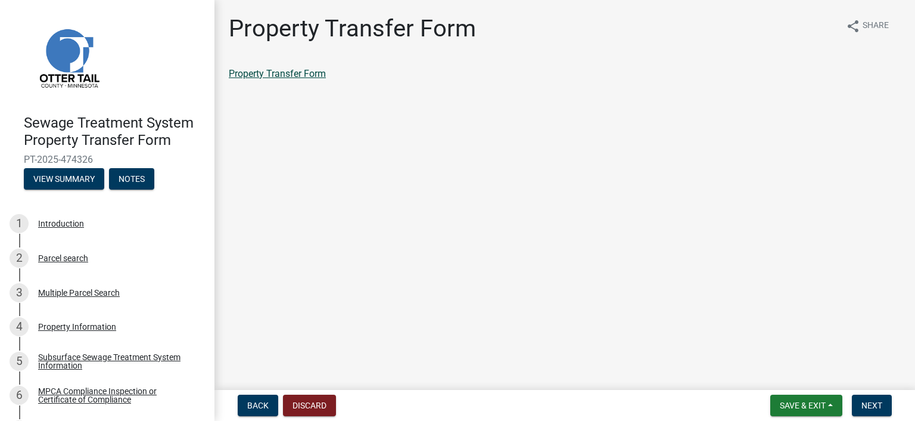
click at [319, 71] on link "Property Transfer Form" at bounding box center [277, 73] width 97 height 11
click at [869, 408] on span "Next" at bounding box center [872, 405] width 21 height 10
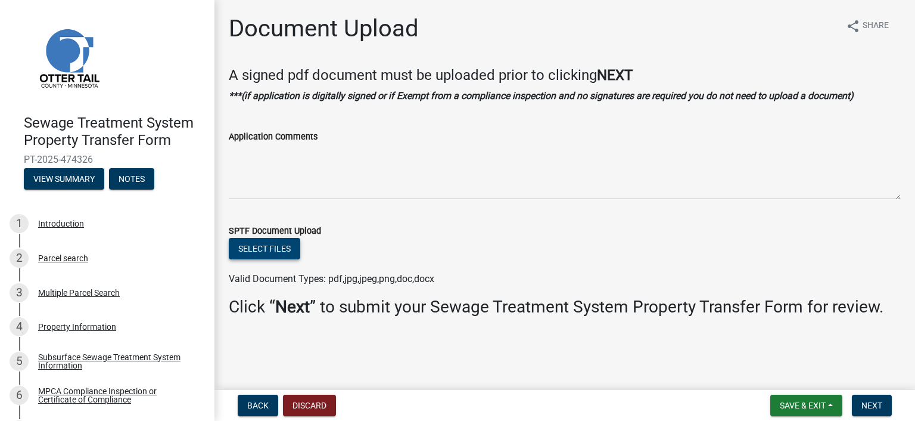
click at [254, 253] on button "Select files" at bounding box center [265, 248] width 72 height 21
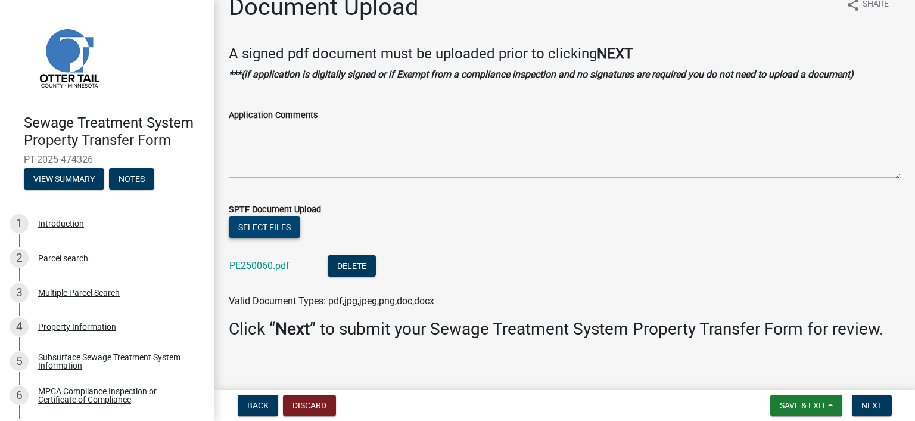
scroll to position [31, 0]
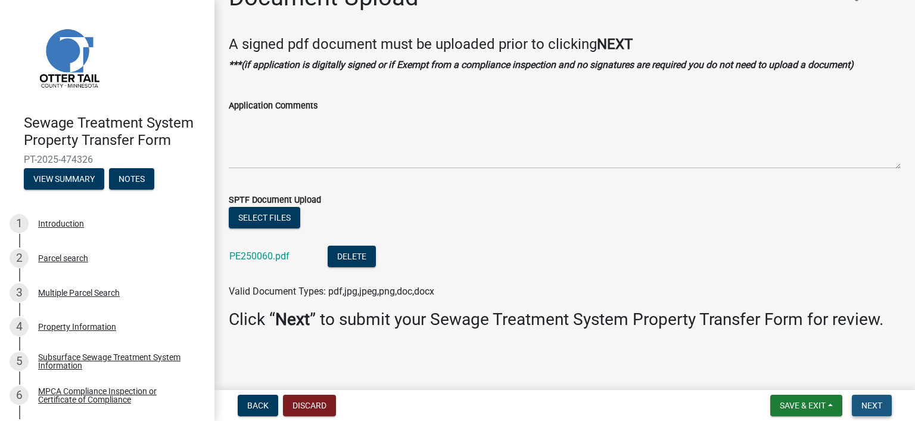
click at [866, 409] on span "Next" at bounding box center [872, 405] width 21 height 10
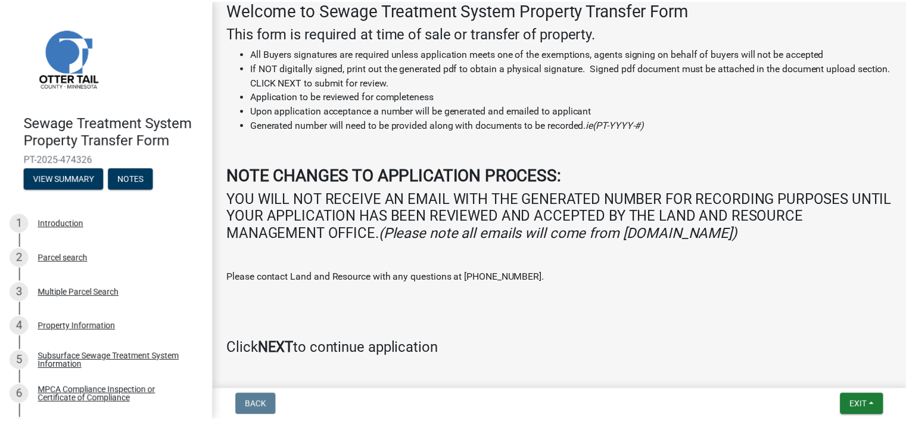
scroll to position [223, 0]
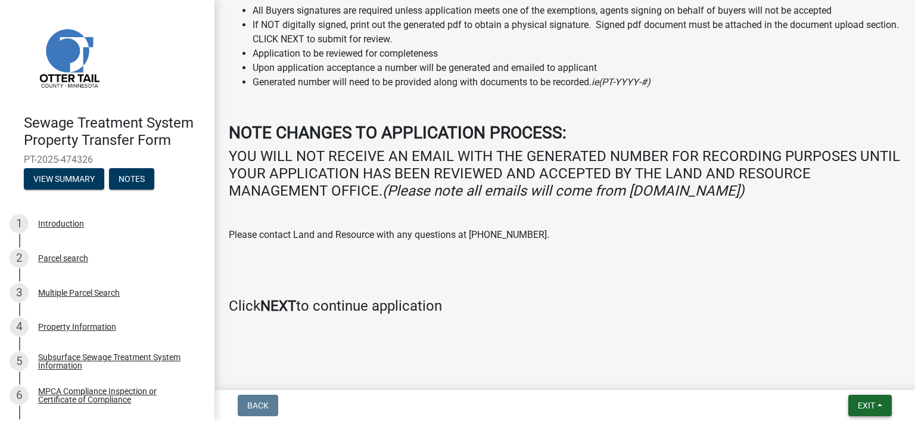
click at [865, 402] on span "Exit" at bounding box center [866, 405] width 17 height 10
click at [852, 379] on button "Save & Exit" at bounding box center [844, 374] width 95 height 29
